Goal: Obtain resource: Obtain resource

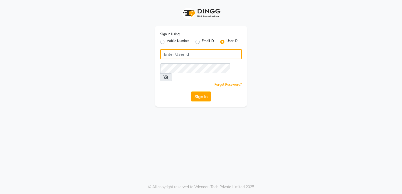
click at [218, 51] on input "Username" at bounding box center [200, 54] width 81 height 10
type input "stressbuster"
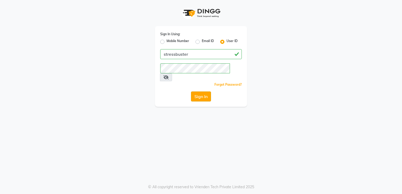
click at [204, 91] on button "Sign In" at bounding box center [201, 96] width 20 height 10
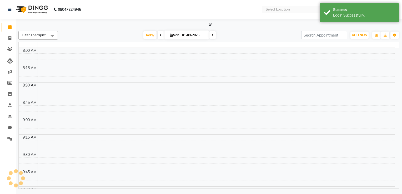
select select "en"
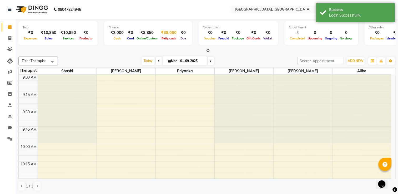
click at [170, 40] on span "Petty cash" at bounding box center [168, 39] width 17 height 4
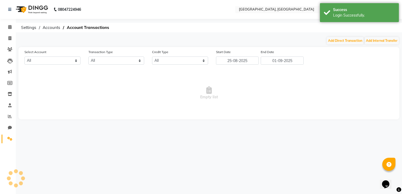
select select "7365"
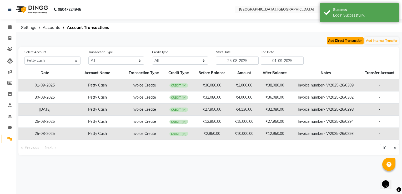
click at [348, 40] on button "Add Direct Transaction" at bounding box center [344, 40] width 37 height 7
select select "direct"
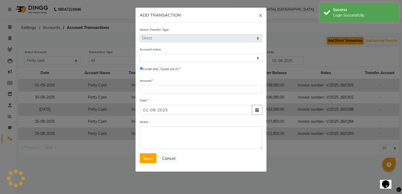
select select "7365"
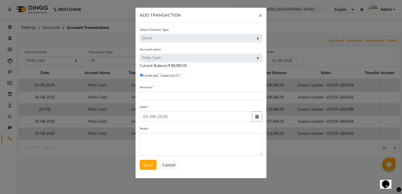
click at [161, 75] on input "radio" at bounding box center [159, 74] width 3 height 3
radio input "true"
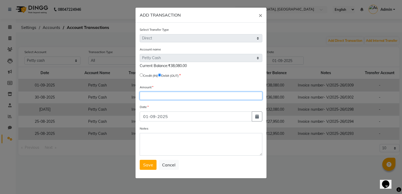
click at [157, 100] on input "number" at bounding box center [201, 96] width 122 height 8
type input "38080"
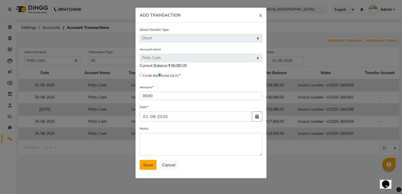
click at [148, 170] on button "Save" at bounding box center [148, 165] width 17 height 10
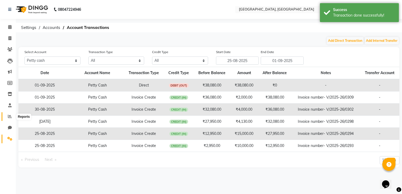
click at [12, 118] on icon at bounding box center [10, 116] width 4 height 4
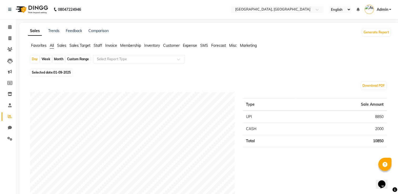
click at [65, 46] on span "Sales" at bounding box center [61, 45] width 9 height 5
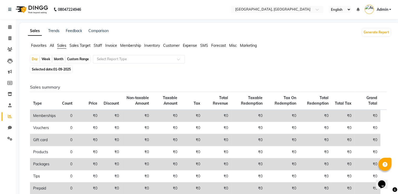
click at [111, 47] on span "Invoice" at bounding box center [111, 45] width 12 height 5
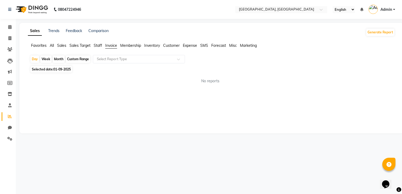
click at [60, 60] on div "Month" at bounding box center [59, 58] width 12 height 7
select select "9"
select select "2025"
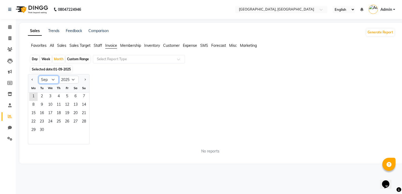
click at [54, 80] on select "Jan Feb Mar Apr May Jun [DATE] Aug Sep Oct Nov Dec" at bounding box center [49, 80] width 20 height 8
select select "8"
click at [39, 76] on select "Jan Feb Mar Apr May Jun [DATE] Aug Sep Oct Nov Dec" at bounding box center [49, 80] width 20 height 8
click at [68, 95] on span "1" at bounding box center [67, 96] width 8 height 8
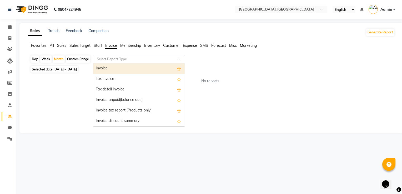
click at [131, 58] on input "text" at bounding box center [134, 58] width 76 height 5
click at [159, 69] on div "Invoice" at bounding box center [138, 68] width 91 height 11
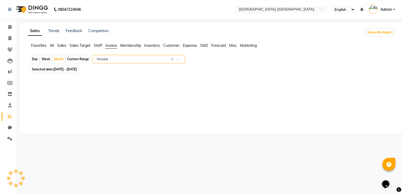
select select "full_report"
select select "csv"
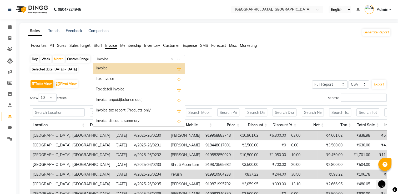
click at [177, 59] on span at bounding box center [180, 60] width 7 height 5
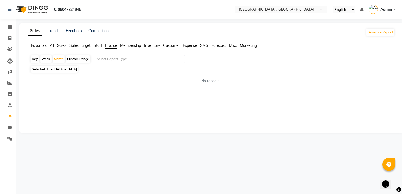
click at [223, 64] on div "Day Week Month Custom Range Select Report Type" at bounding box center [211, 59] width 362 height 9
click at [63, 45] on span "Sales" at bounding box center [61, 45] width 9 height 5
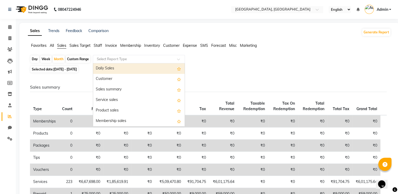
click at [149, 57] on input "text" at bounding box center [134, 58] width 76 height 5
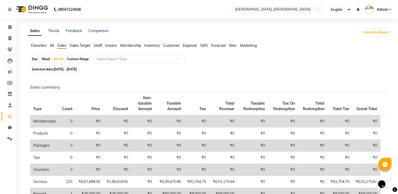
click at [281, 67] on div "Selected date: [DATE] - [DATE]" at bounding box center [210, 69] width 361 height 6
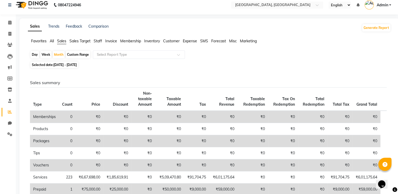
scroll to position [4, 0]
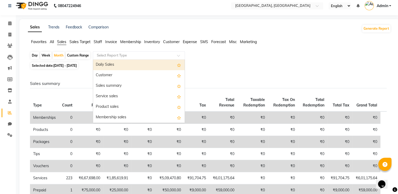
click at [176, 53] on div at bounding box center [138, 55] width 91 height 5
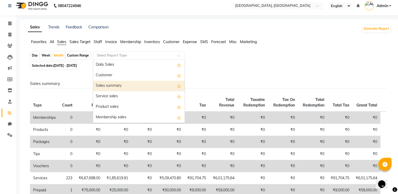
click at [129, 88] on div "Sales summary" at bounding box center [138, 86] width 91 height 11
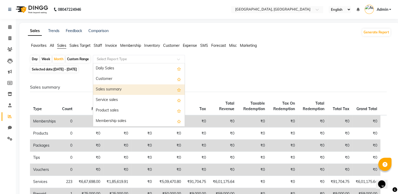
select select "full_report"
select select "csv"
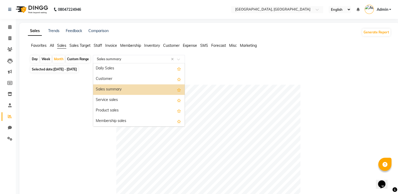
click at [167, 59] on input "text" at bounding box center [134, 58] width 76 height 5
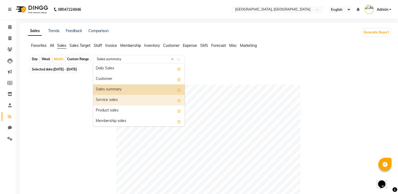
click at [117, 98] on div "Service sales" at bounding box center [138, 100] width 91 height 11
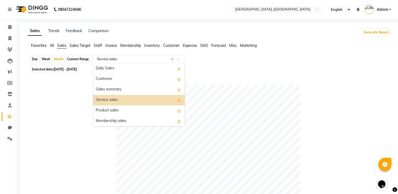
click at [176, 58] on div at bounding box center [138, 58] width 91 height 5
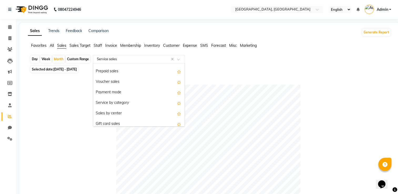
scroll to position [73, 0]
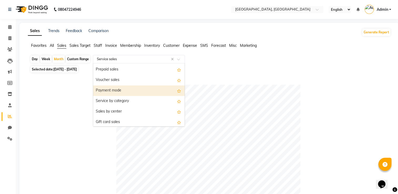
click at [135, 86] on div "Payment mode" at bounding box center [138, 90] width 91 height 11
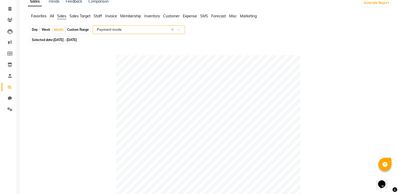
scroll to position [0, 0]
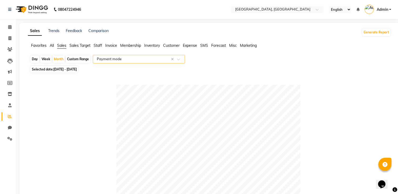
click at [110, 47] on span "Invoice" at bounding box center [111, 45] width 12 height 5
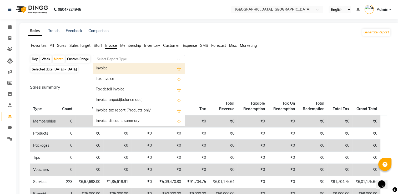
click at [178, 59] on span at bounding box center [180, 60] width 7 height 5
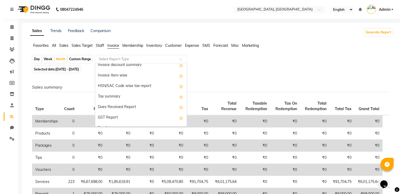
scroll to position [70, 0]
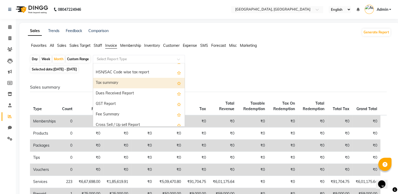
click at [121, 82] on div "Tax summary" at bounding box center [138, 83] width 91 height 11
select select "full_report"
select select "csv"
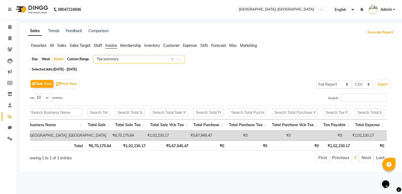
scroll to position [0, 0]
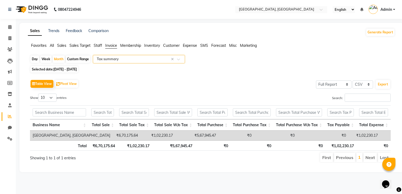
click at [181, 59] on span at bounding box center [180, 60] width 7 height 5
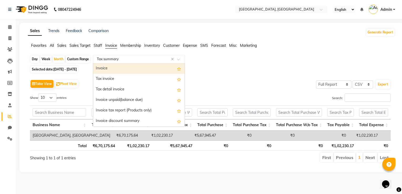
click at [153, 66] on div "Invoice" at bounding box center [138, 68] width 91 height 11
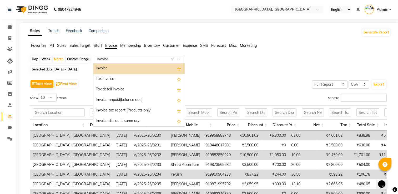
click at [180, 56] on div at bounding box center [138, 58] width 91 height 5
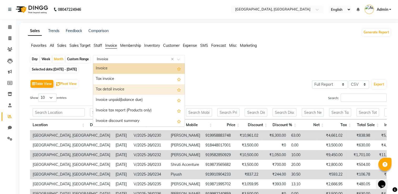
click at [133, 89] on div "Tax detail invoice" at bounding box center [138, 89] width 91 height 11
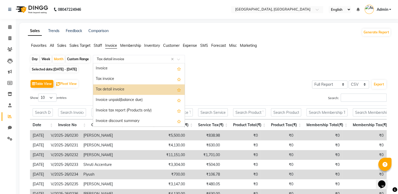
click at [181, 58] on div at bounding box center [138, 58] width 91 height 5
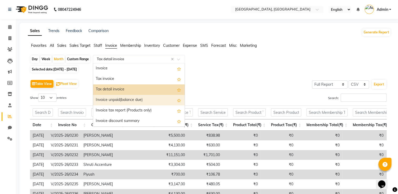
click at [51, 46] on span "All" at bounding box center [52, 45] width 4 height 5
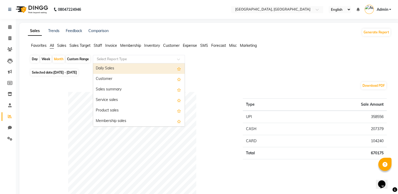
click at [179, 58] on span at bounding box center [180, 60] width 7 height 5
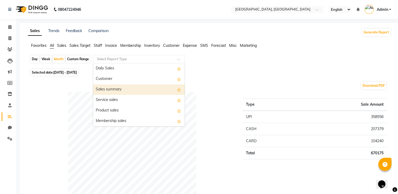
click at [139, 86] on div "Sales summary" at bounding box center [138, 89] width 91 height 11
select select "full_report"
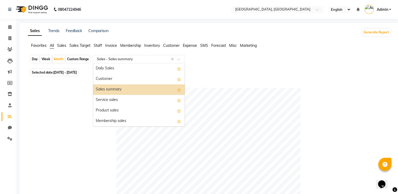
click at [181, 59] on span at bounding box center [180, 60] width 7 height 5
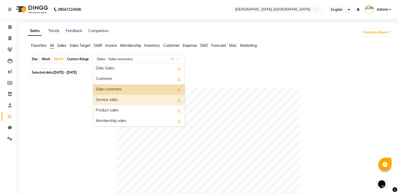
click at [118, 104] on div "Service sales" at bounding box center [138, 100] width 91 height 11
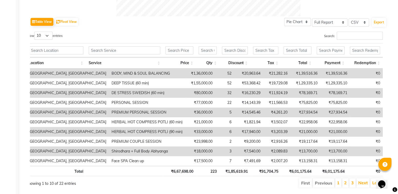
scroll to position [264, 0]
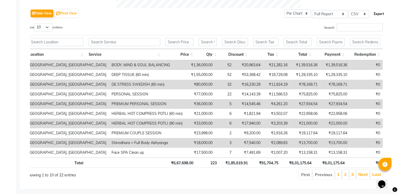
click at [376, 12] on button "Export" at bounding box center [378, 13] width 14 height 9
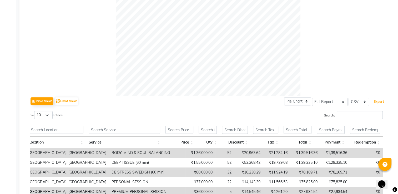
scroll to position [187, 0]
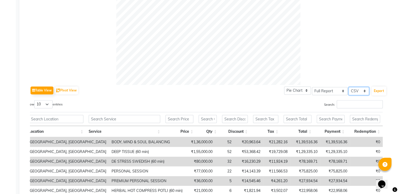
click at [364, 91] on select "Select CSV PDF" at bounding box center [358, 91] width 20 height 8
select select "pdf"
click at [348, 87] on select "Select CSV PDF" at bounding box center [358, 91] width 20 height 8
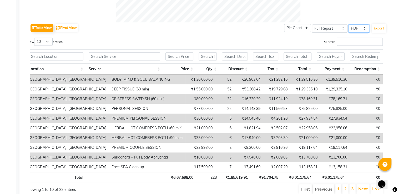
scroll to position [0, 0]
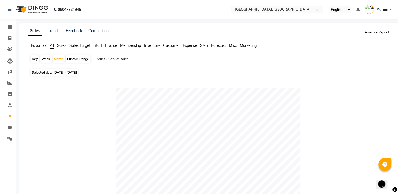
click at [380, 30] on button "Generate Report" at bounding box center [376, 32] width 28 height 7
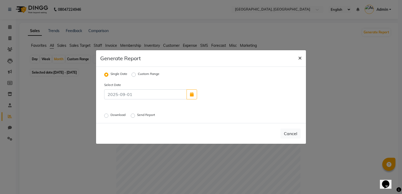
click at [300, 54] on span "×" at bounding box center [300, 58] width 4 height 8
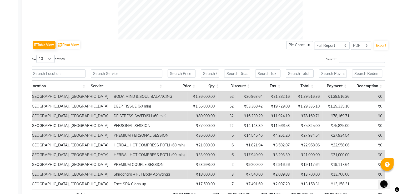
scroll to position [270, 0]
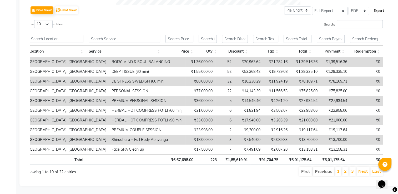
click at [381, 11] on button "Export" at bounding box center [378, 10] width 14 height 9
select select "sans-serif"
select select "10px"
select select "template_1"
select select "A4"
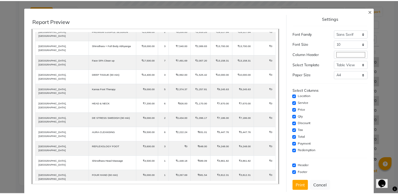
scroll to position [215, 0]
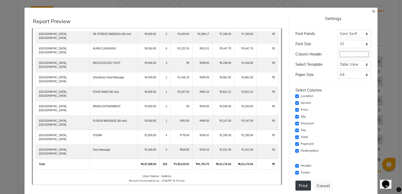
click at [302, 183] on button "Print" at bounding box center [303, 186] width 16 height 10
click at [371, 10] on span "×" at bounding box center [373, 11] width 4 height 8
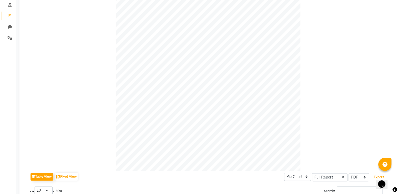
scroll to position [0, 0]
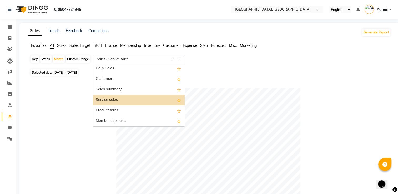
click at [179, 56] on div at bounding box center [138, 58] width 91 height 5
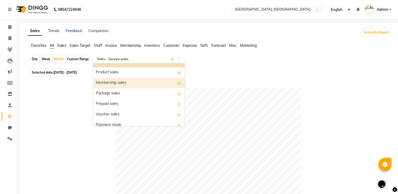
scroll to position [42, 0]
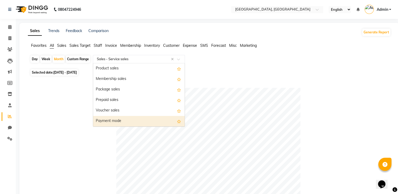
click at [99, 121] on div "Payment mode" at bounding box center [138, 121] width 91 height 11
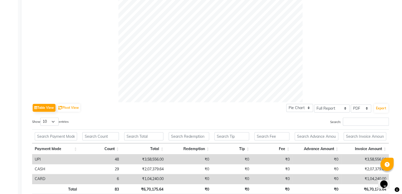
scroll to position [202, 0]
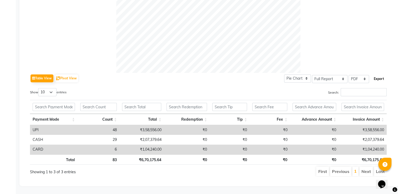
click at [377, 76] on button "Export" at bounding box center [378, 78] width 14 height 9
select select "sans-serif"
select select "10px"
select select "template_1"
select select "A4"
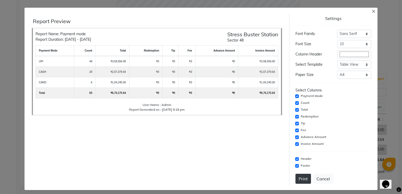
click at [297, 175] on button "Print" at bounding box center [303, 179] width 16 height 10
click at [375, 51] on ngb-modal-window "× Report Preview Report Name: Payment mode Report Duration: [DATE] - [DATE] [GE…" at bounding box center [201, 97] width 402 height 194
